Goal: Task Accomplishment & Management: Manage account settings

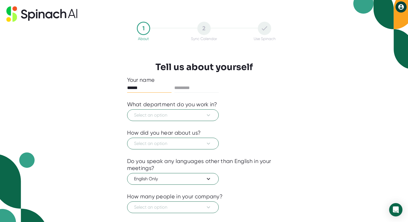
type input "******"
type input "*********"
click at [194, 114] on span "Select an option" at bounding box center [173, 115] width 78 height 7
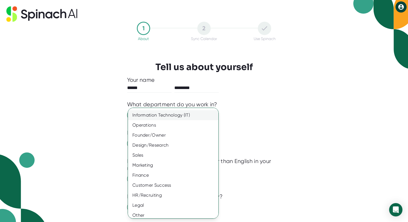
scroll to position [22, 0]
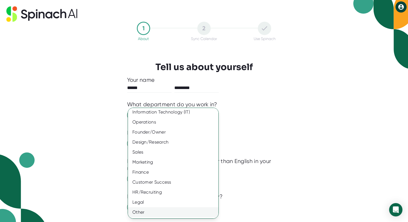
click at [150, 211] on div "Other" at bounding box center [173, 212] width 91 height 10
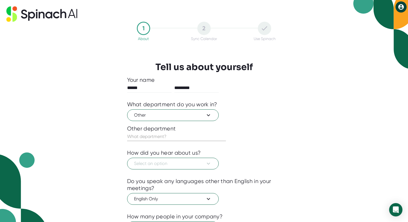
click at [180, 136] on input "text" at bounding box center [176, 136] width 99 height 9
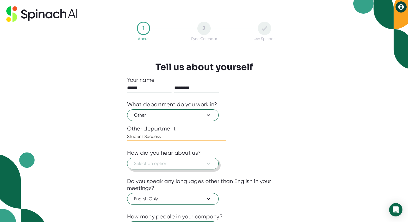
type input "Student Success"
click at [169, 166] on span "Select an option" at bounding box center [173, 163] width 78 height 7
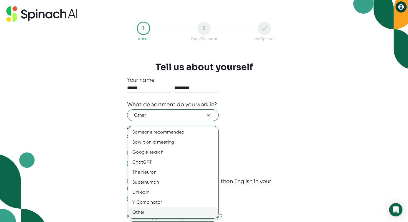
click at [144, 212] on div "Other" at bounding box center [173, 212] width 91 height 10
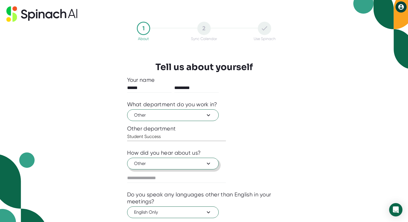
click at [167, 160] on span "Other" at bounding box center [173, 163] width 78 height 7
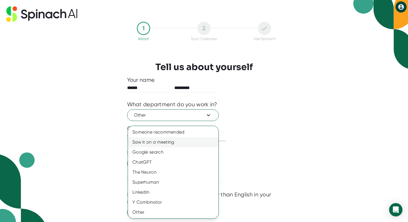
click at [164, 142] on div "Saw it on a meeting" at bounding box center [173, 142] width 91 height 10
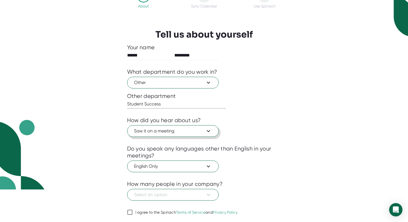
scroll to position [50, 0]
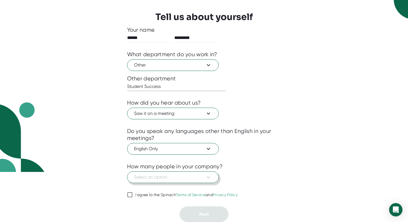
click at [180, 180] on span "Select an option" at bounding box center [173, 177] width 78 height 7
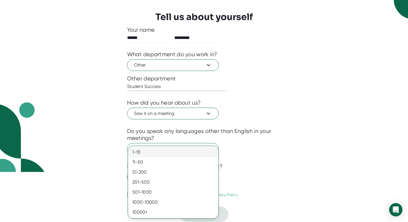
click at [172, 154] on div "1-10" at bounding box center [173, 152] width 91 height 10
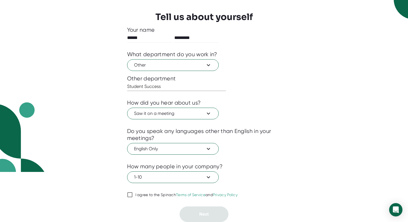
click at [130, 193] on input "I agree to the Spinach Terms of Service and Privacy Policy" at bounding box center [130, 194] width 6 height 7
checkbox input "true"
click at [198, 210] on button "Next" at bounding box center [204, 214] width 49 height 16
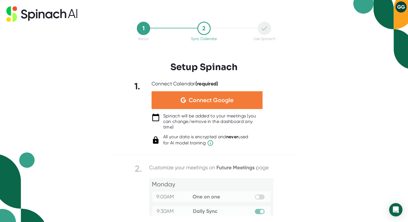
click at [204, 100] on span "Connect Google" at bounding box center [211, 100] width 45 height 6
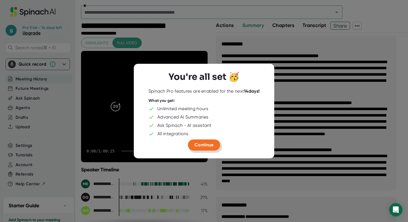
click at [208, 146] on span "Continue" at bounding box center [204, 144] width 19 height 5
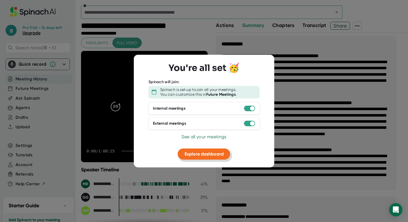
click at [207, 155] on span "Explore dashboard" at bounding box center [204, 153] width 39 height 5
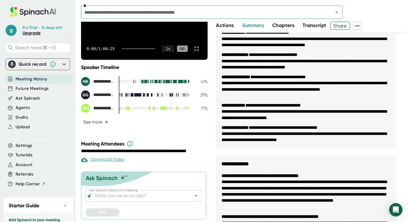
scroll to position [220, 0]
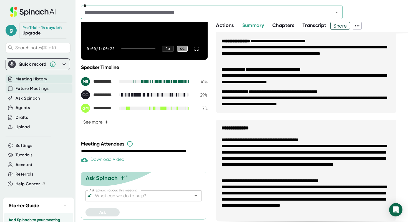
click at [29, 90] on span "Future Meetings" at bounding box center [32, 88] width 33 height 6
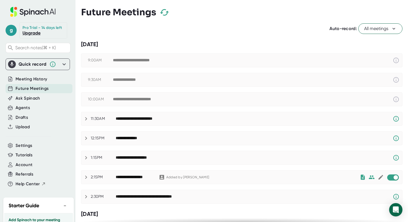
click at [192, 61] on div "**********" at bounding box center [253, 60] width 280 height 7
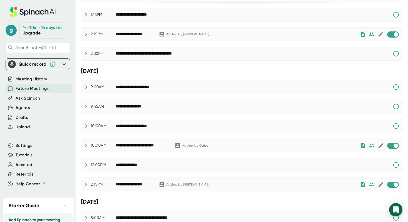
scroll to position [150, 0]
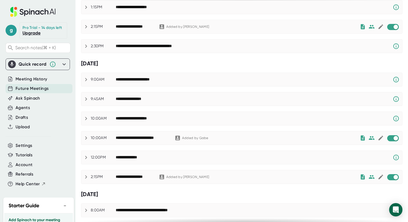
click at [396, 80] on icon at bounding box center [396, 79] width 7 height 7
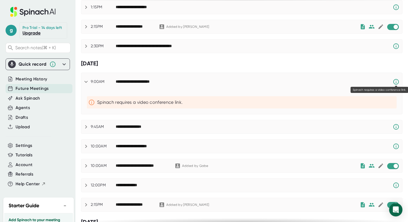
click at [396, 80] on icon at bounding box center [396, 81] width 7 height 7
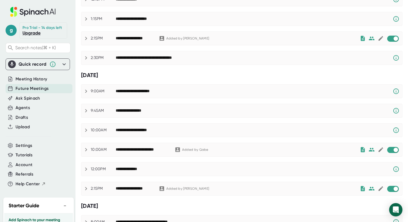
scroll to position [0, 0]
